Goal: Task Accomplishment & Management: Manage account settings

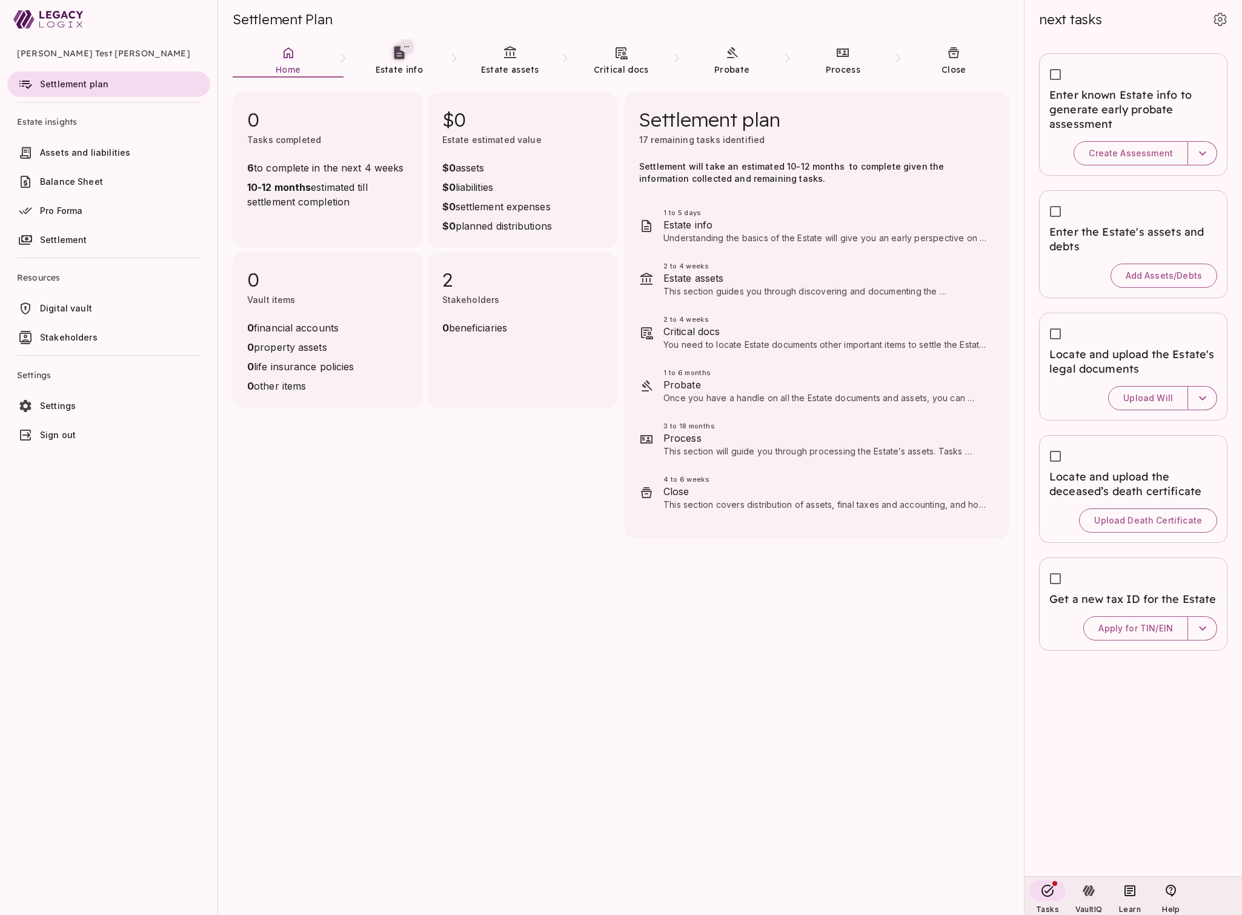
click at [59, 435] on span "Sign out" at bounding box center [58, 434] width 36 height 10
